Goal: Book appointment/travel/reservation

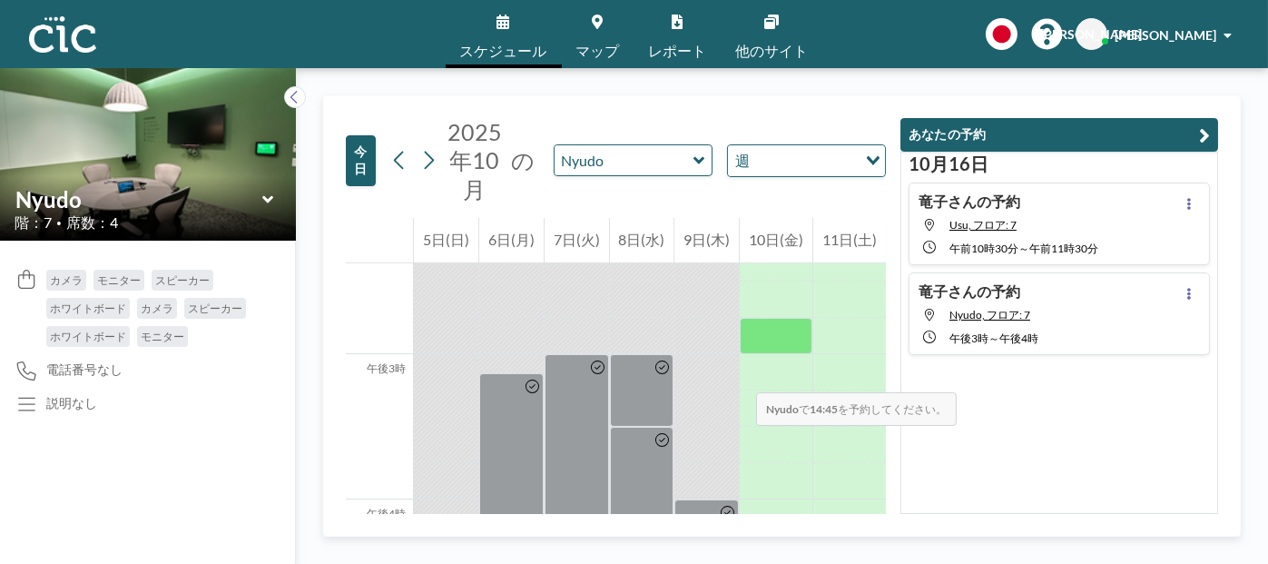
scroll to position [1997, 0]
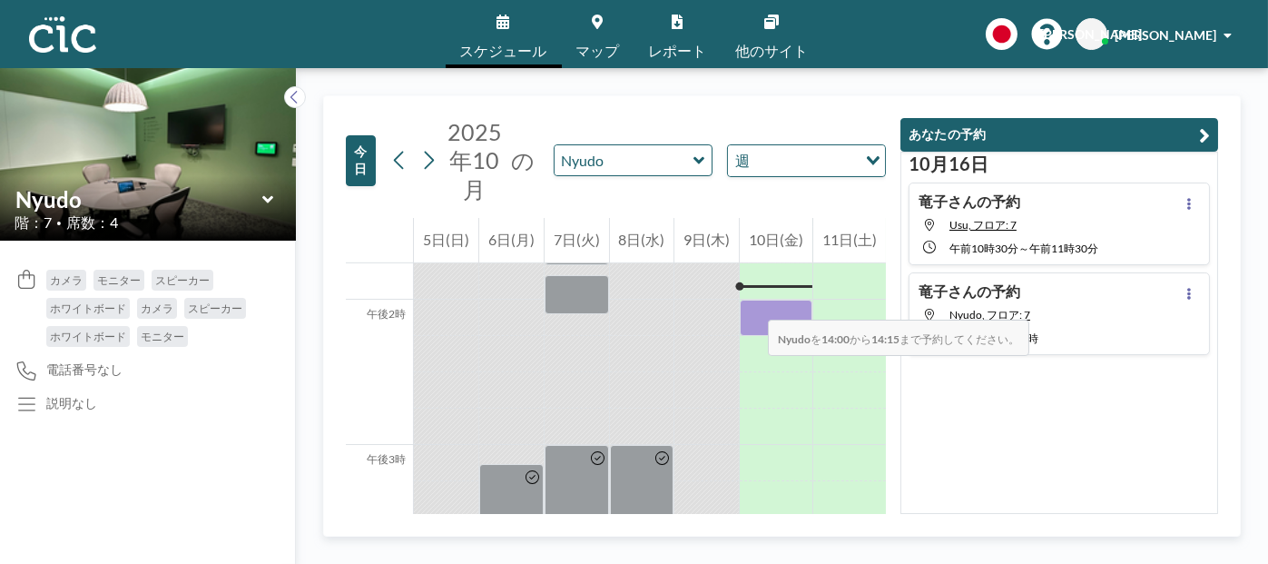
click at [750, 301] on div at bounding box center [776, 318] width 73 height 36
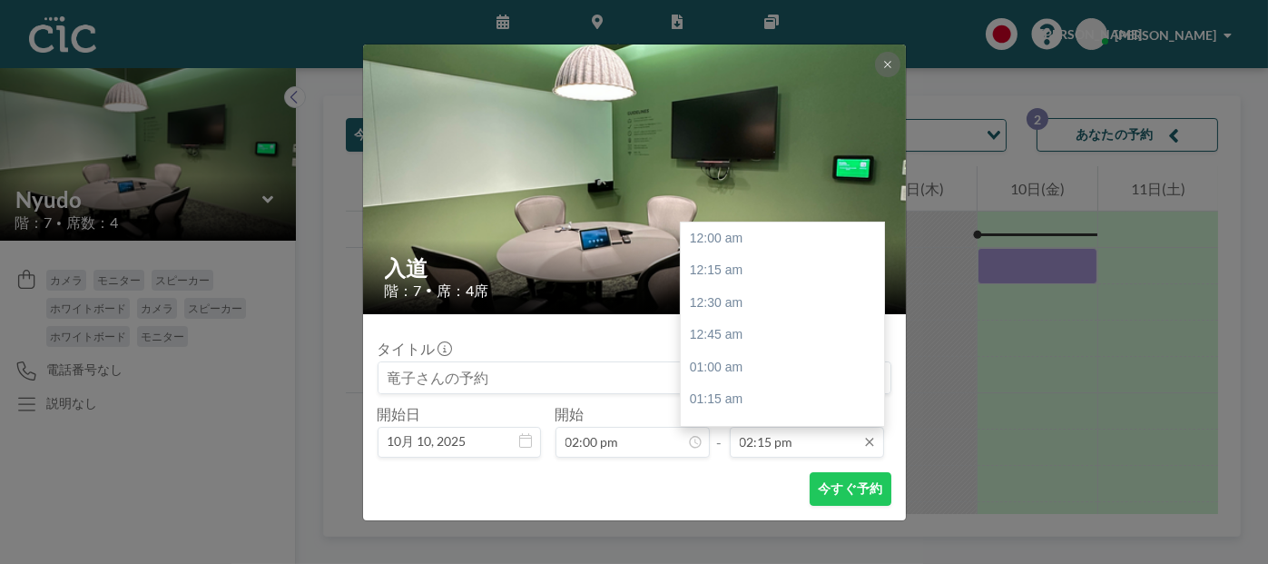
scroll to position [1842, 0]
click at [757, 396] on font "午後3時30分" at bounding box center [726, 398] width 72 height 15
type input "03:30 pm"
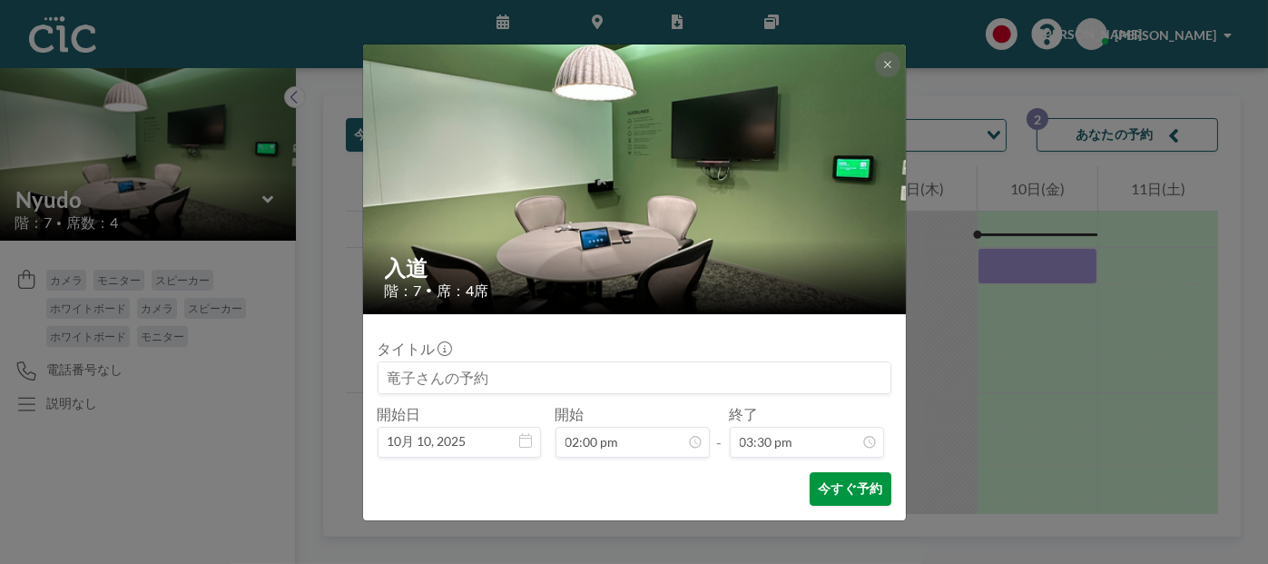
click at [861, 491] on font "今すぐ予約" at bounding box center [850, 487] width 64 height 15
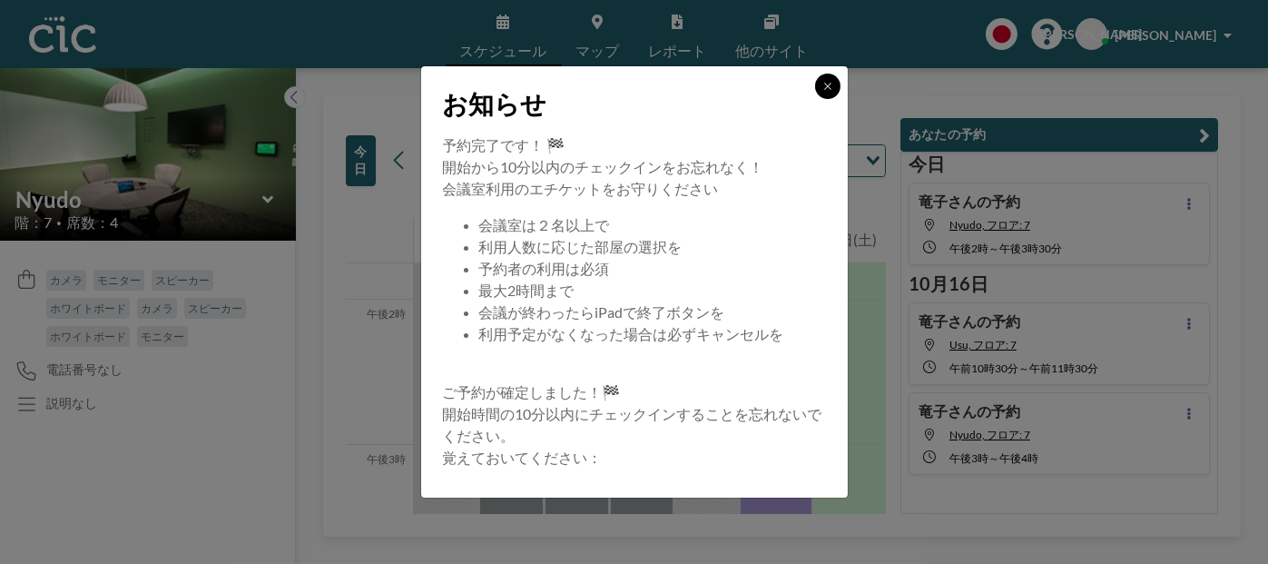
click at [830, 85] on icon at bounding box center [828, 86] width 11 height 11
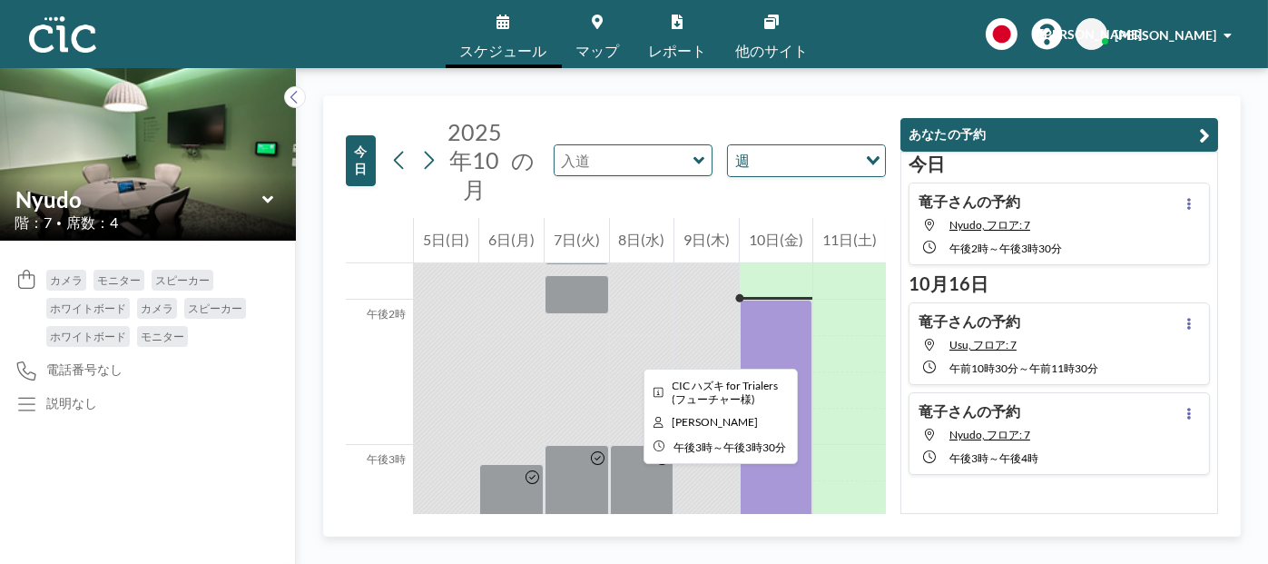
drag, startPoint x: 629, startPoint y: 479, endPoint x: 586, endPoint y: 163, distance: 319.8
click at [586, 163] on input "text" at bounding box center [624, 160] width 139 height 30
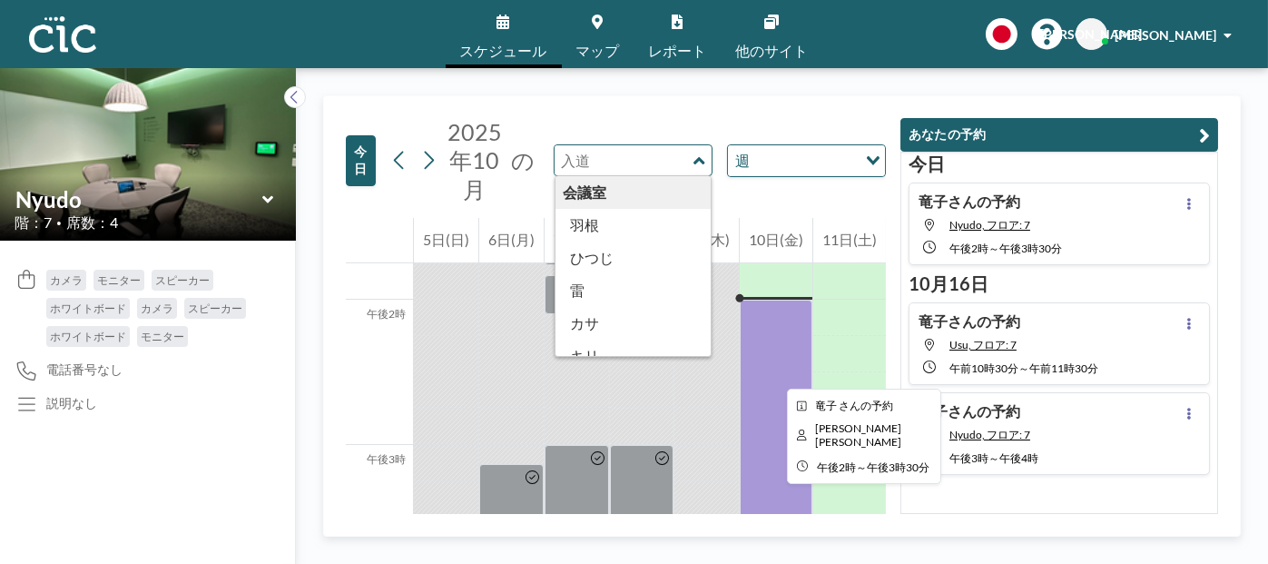
type input "Nyudo"
click at [773, 372] on div at bounding box center [776, 409] width 73 height 218
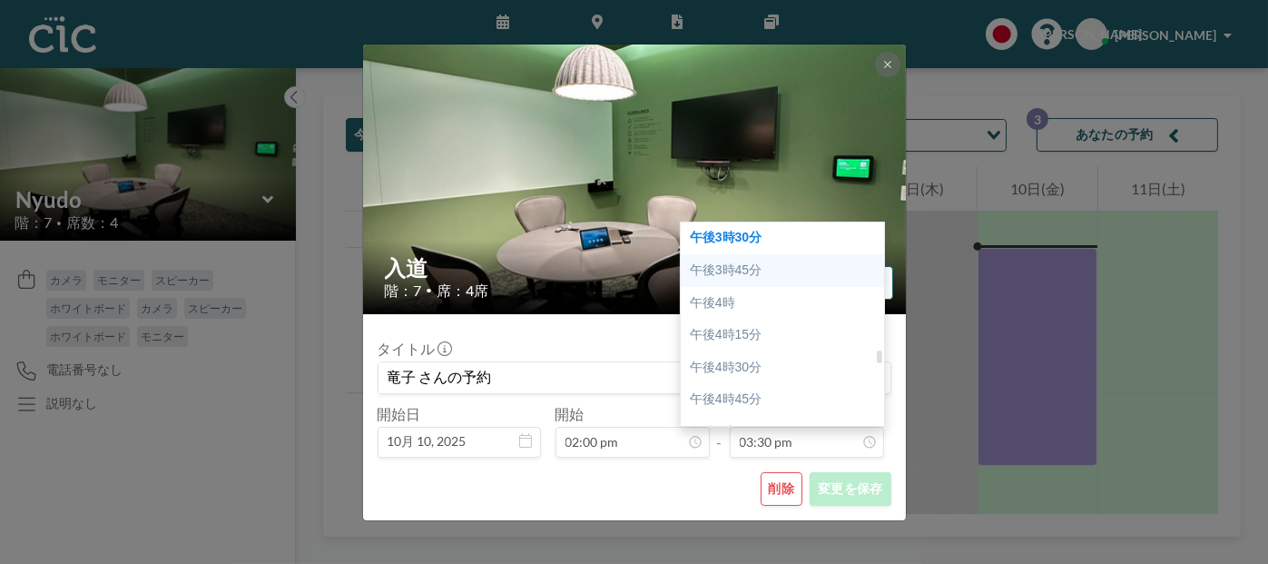
scroll to position [1913, 0]
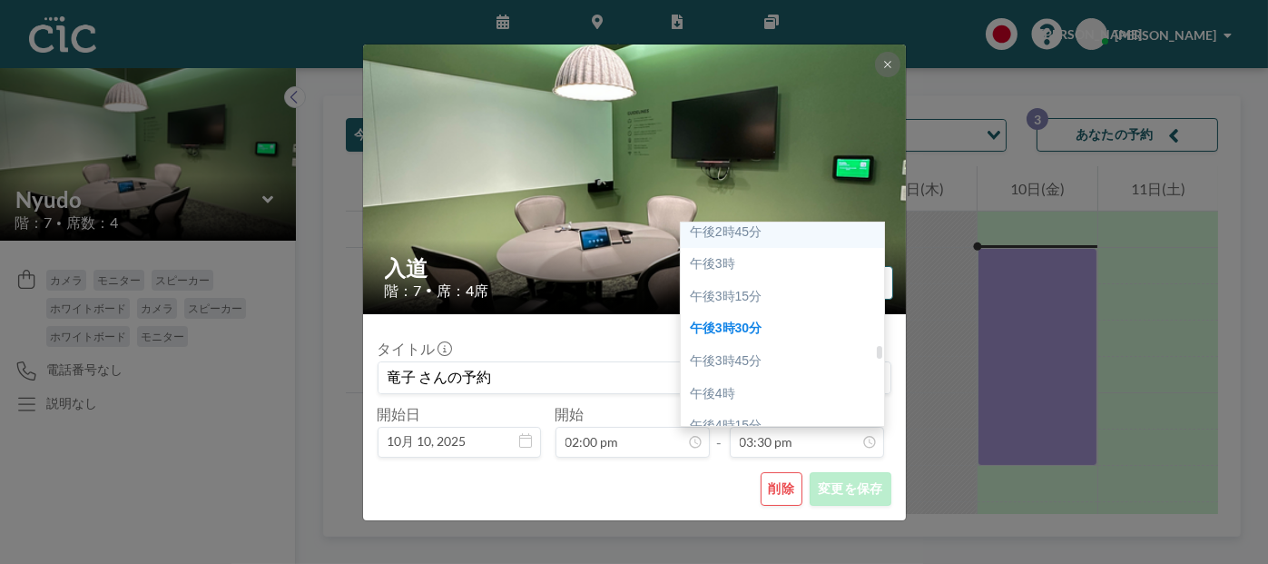
click at [749, 232] on font "午後2時45分" at bounding box center [726, 231] width 72 height 15
type input "02:45 pm"
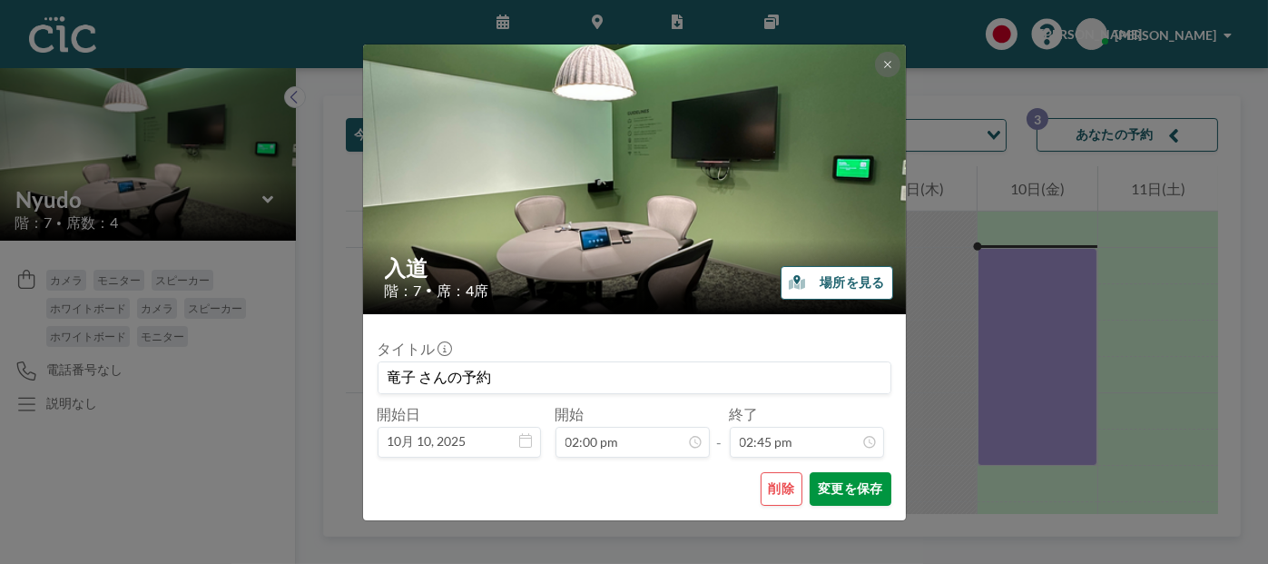
scroll to position [1906, 0]
click at [848, 493] on font "変更を保存" at bounding box center [850, 487] width 64 height 15
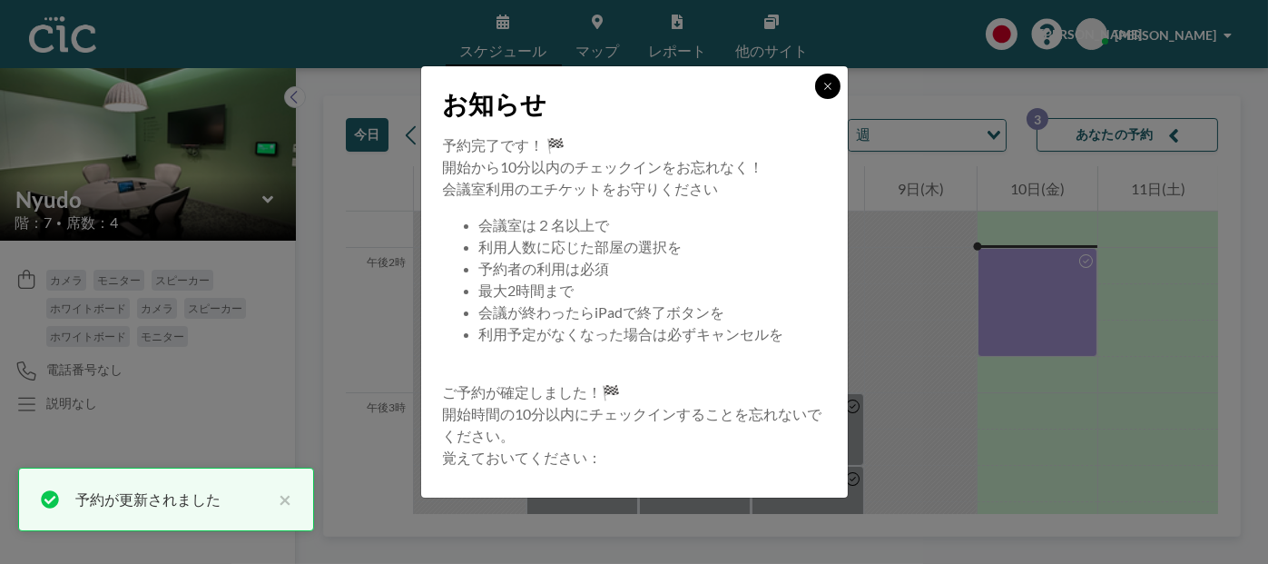
click at [828, 86] on icon at bounding box center [827, 86] width 6 height 6
